Goal: Information Seeking & Learning: Learn about a topic

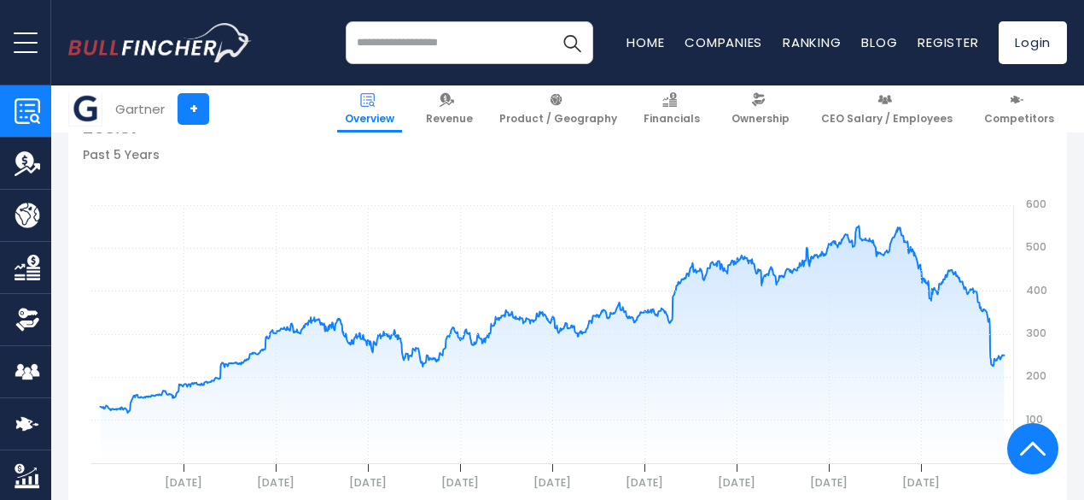
scroll to position [612, 0]
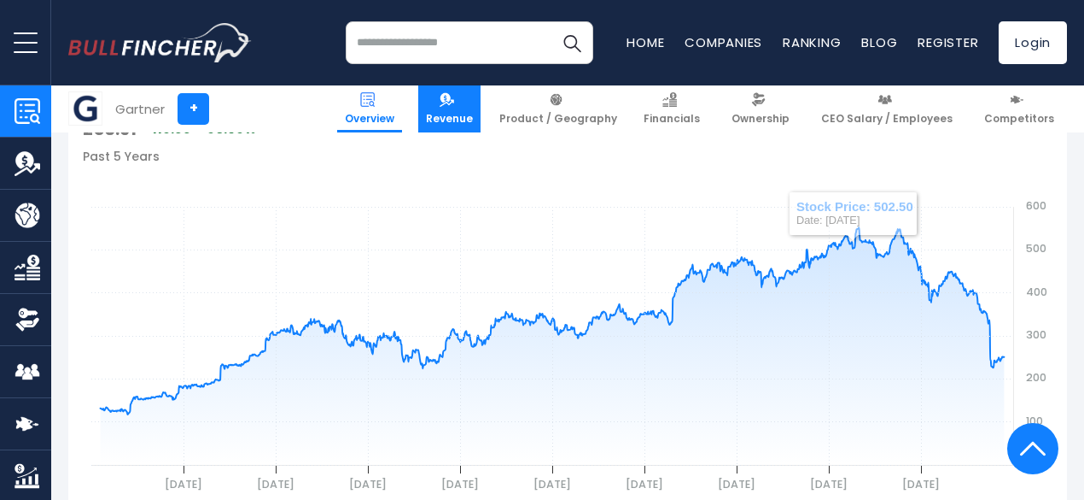
click at [472, 106] on link "Revenue" at bounding box center [449, 108] width 62 height 47
click at [459, 117] on span "Revenue" at bounding box center [449, 119] width 47 height 14
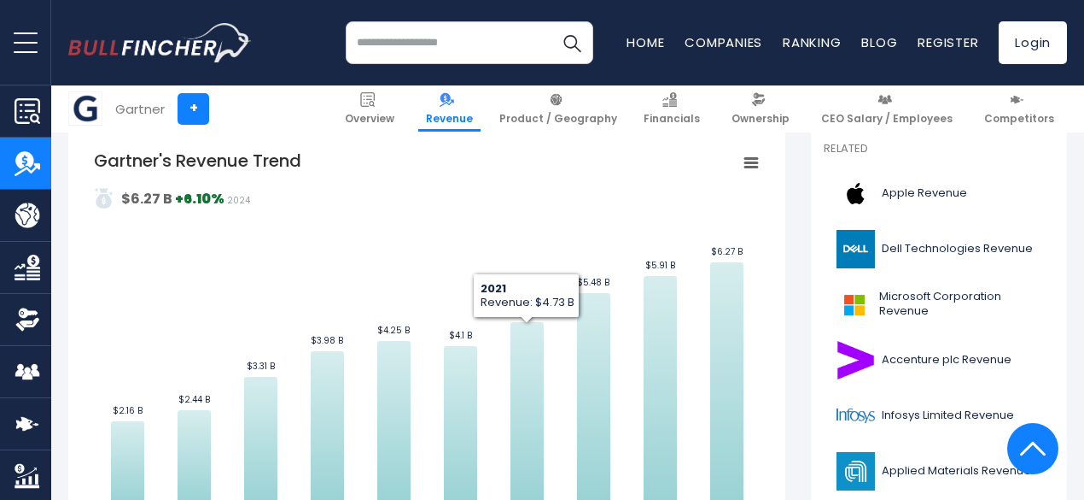
scroll to position [389, 0]
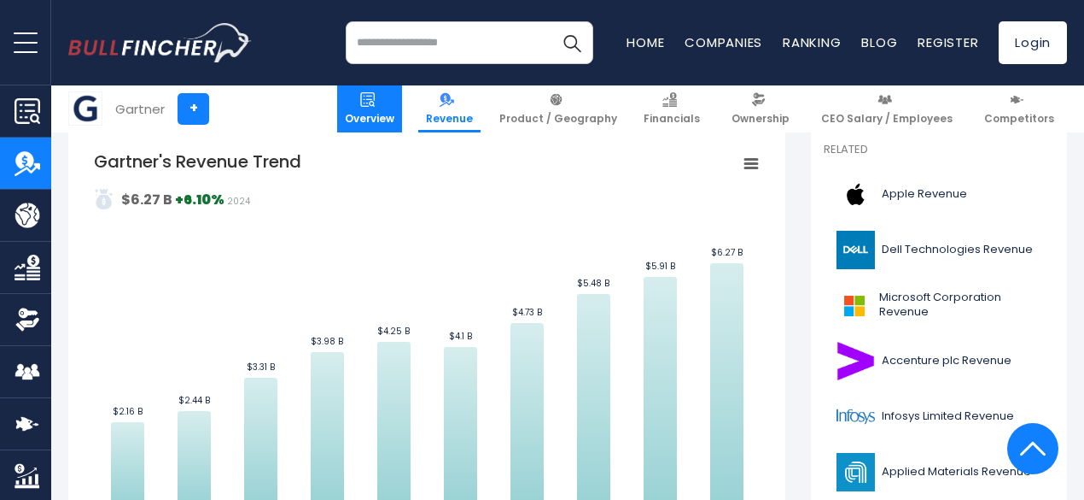
click at [386, 112] on span "Overview" at bounding box center [370, 119] width 50 height 14
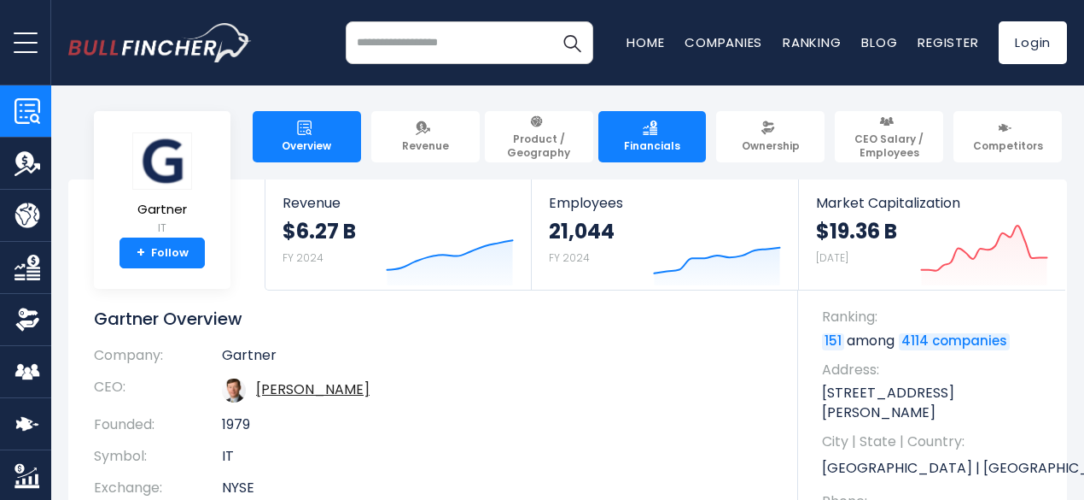
click at [649, 149] on link "Financials" at bounding box center [653, 136] width 108 height 51
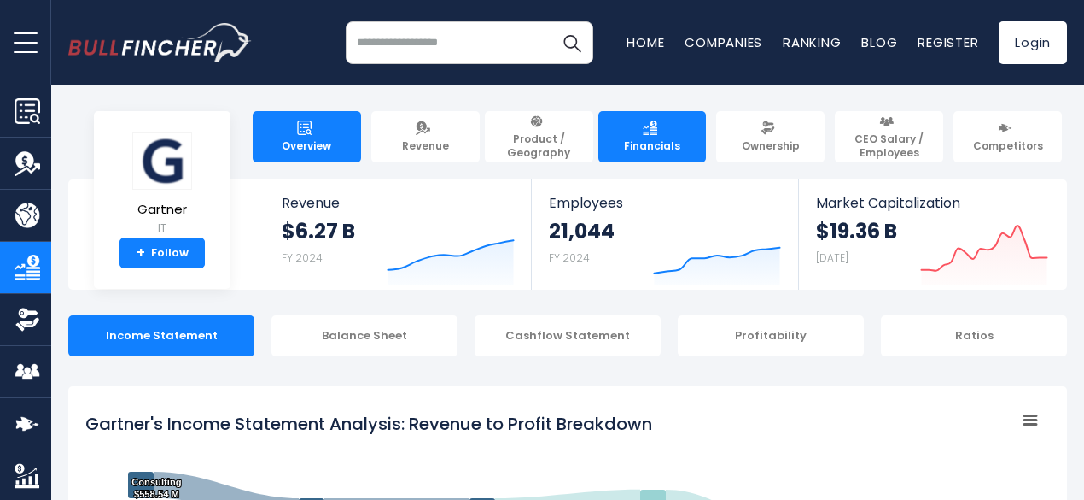
click at [307, 147] on link "Overview" at bounding box center [307, 136] width 108 height 51
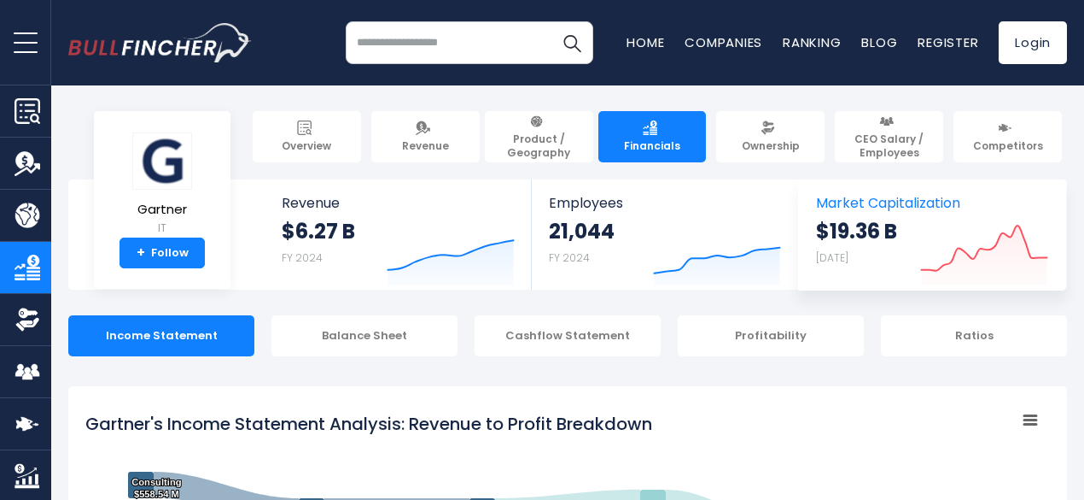
click at [883, 206] on span "Market Capitalization" at bounding box center [932, 203] width 232 height 16
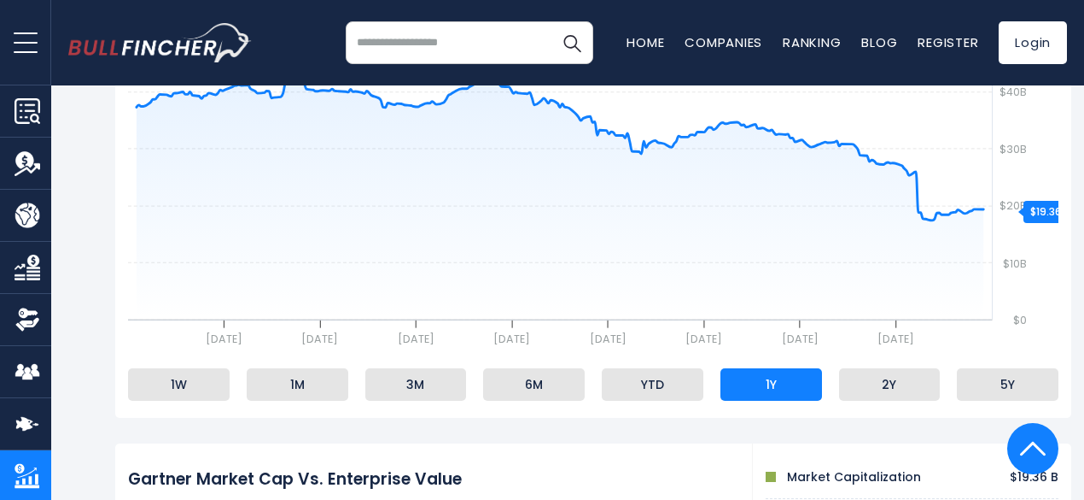
scroll to position [423, 0]
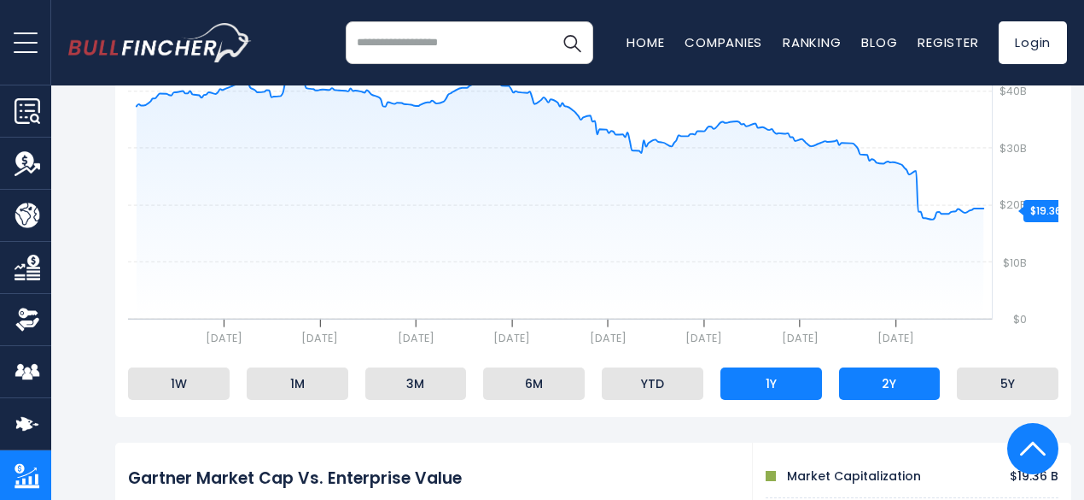
click at [899, 382] on li "2Y" at bounding box center [890, 383] width 102 height 32
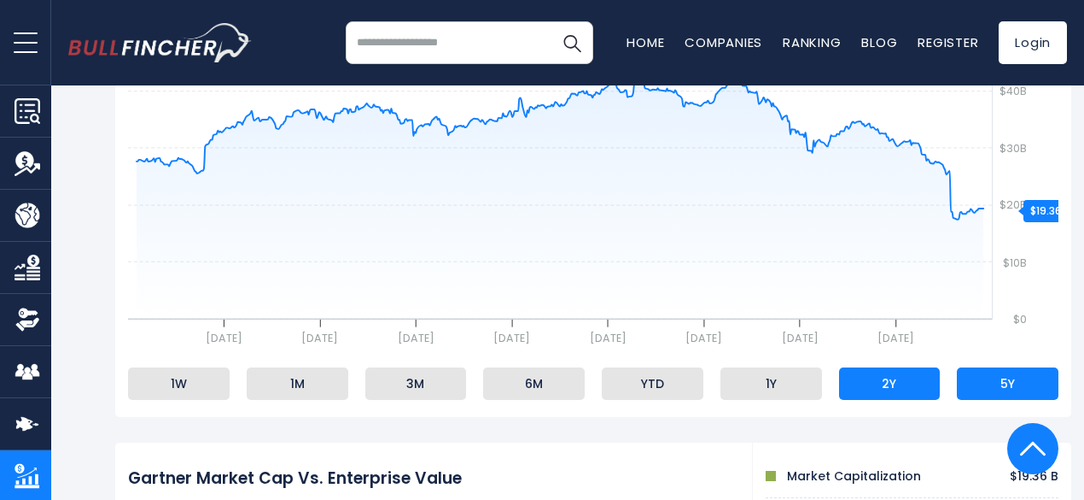
click at [996, 371] on li "5Y" at bounding box center [1008, 383] width 102 height 32
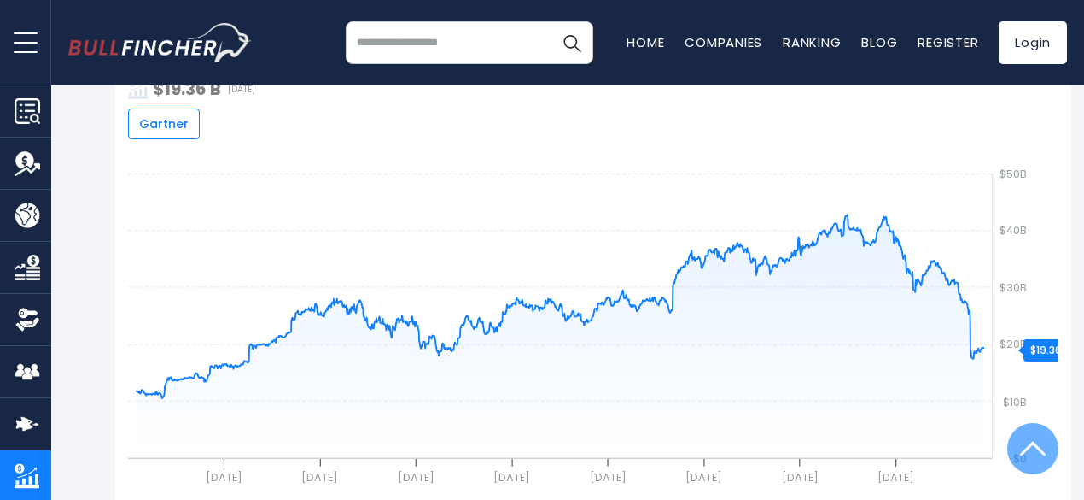
scroll to position [285, 0]
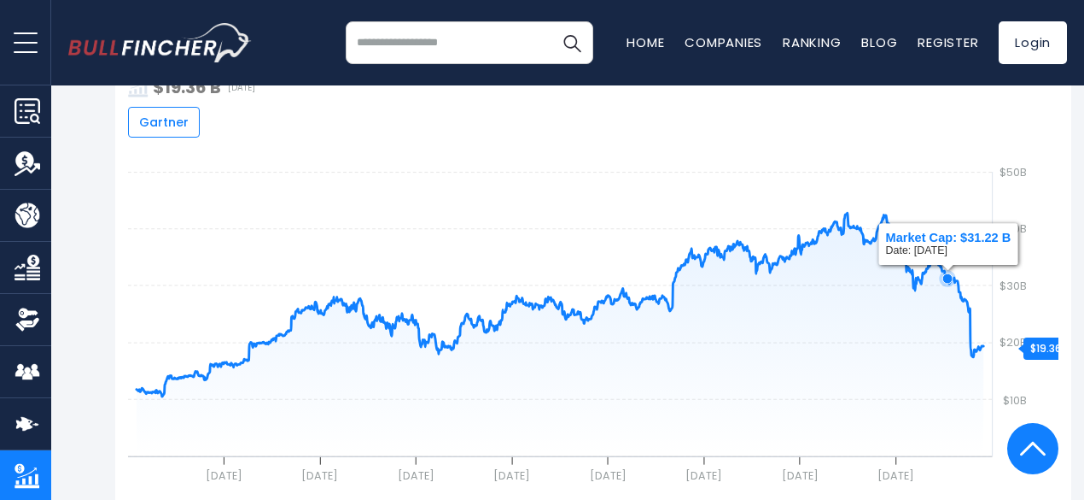
click at [945, 281] on icon at bounding box center [948, 278] width 10 height 10
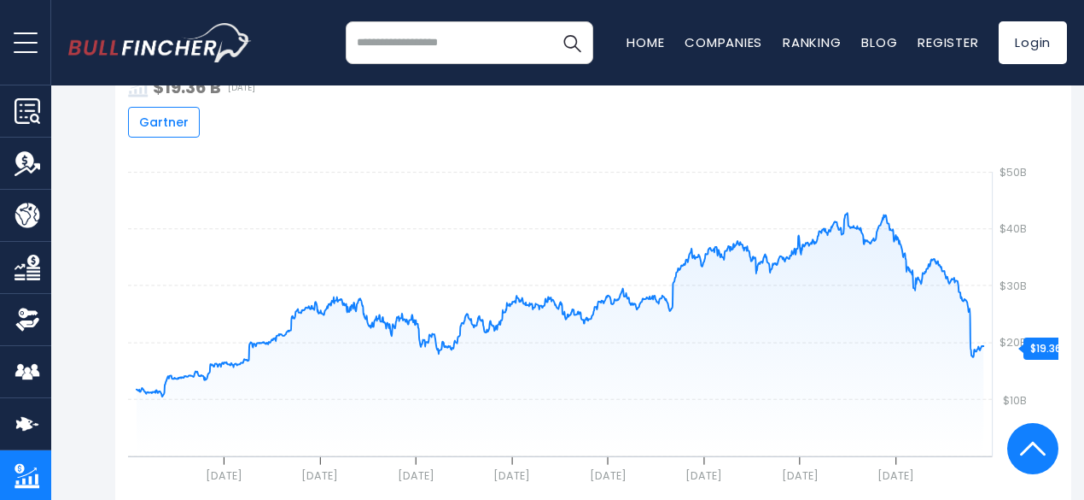
scroll to position [0, 0]
